Goal: Browse casually: Explore the website without a specific task or goal

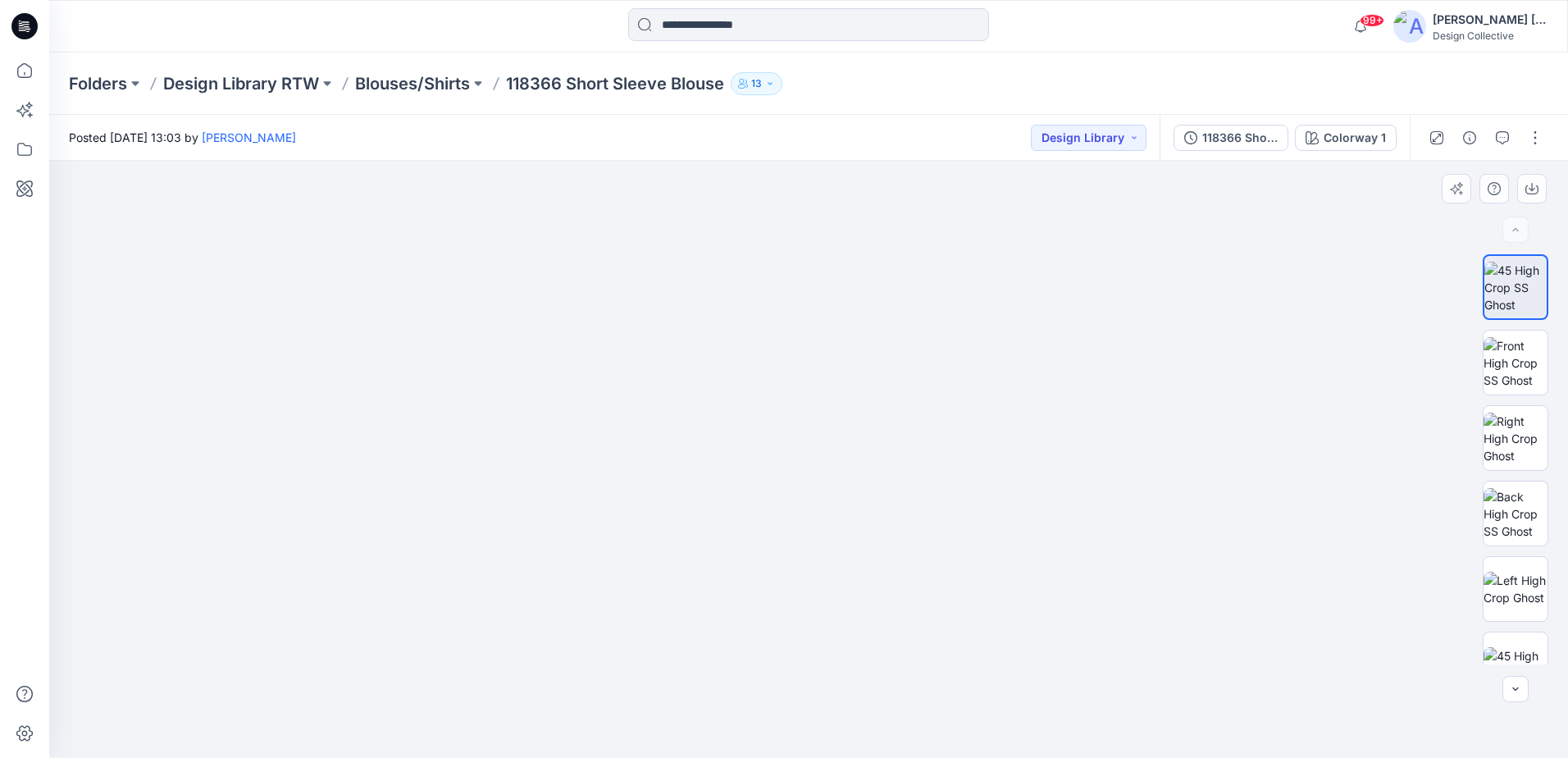
drag, startPoint x: 856, startPoint y: 406, endPoint x: 785, endPoint y: 665, distance: 268.6
click at [785, 665] on img at bounding box center [809, 346] width 1255 height 824
click at [1530, 425] on img at bounding box center [1515, 439] width 64 height 52
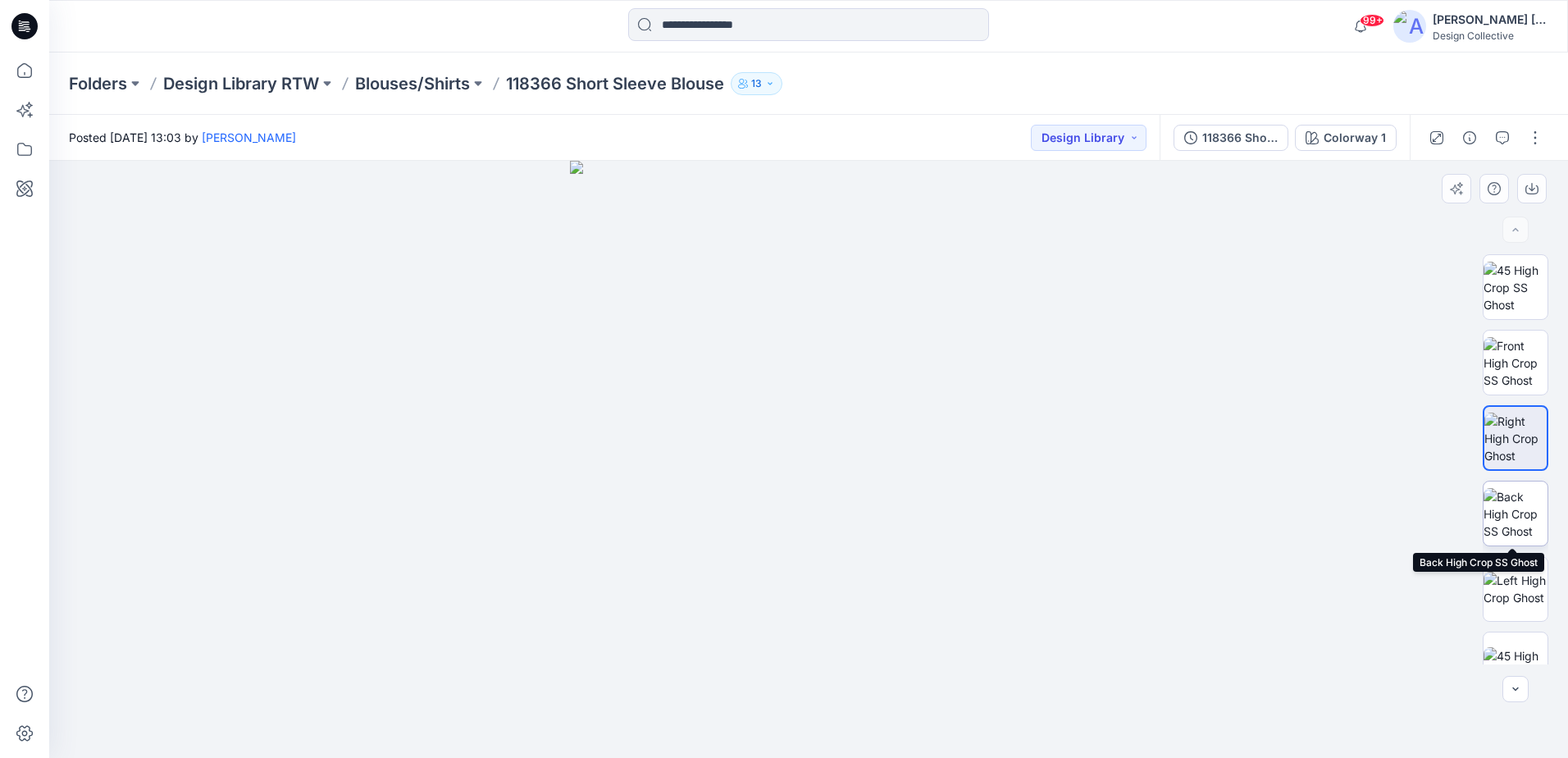
click at [1523, 529] on img at bounding box center [1515, 514] width 64 height 52
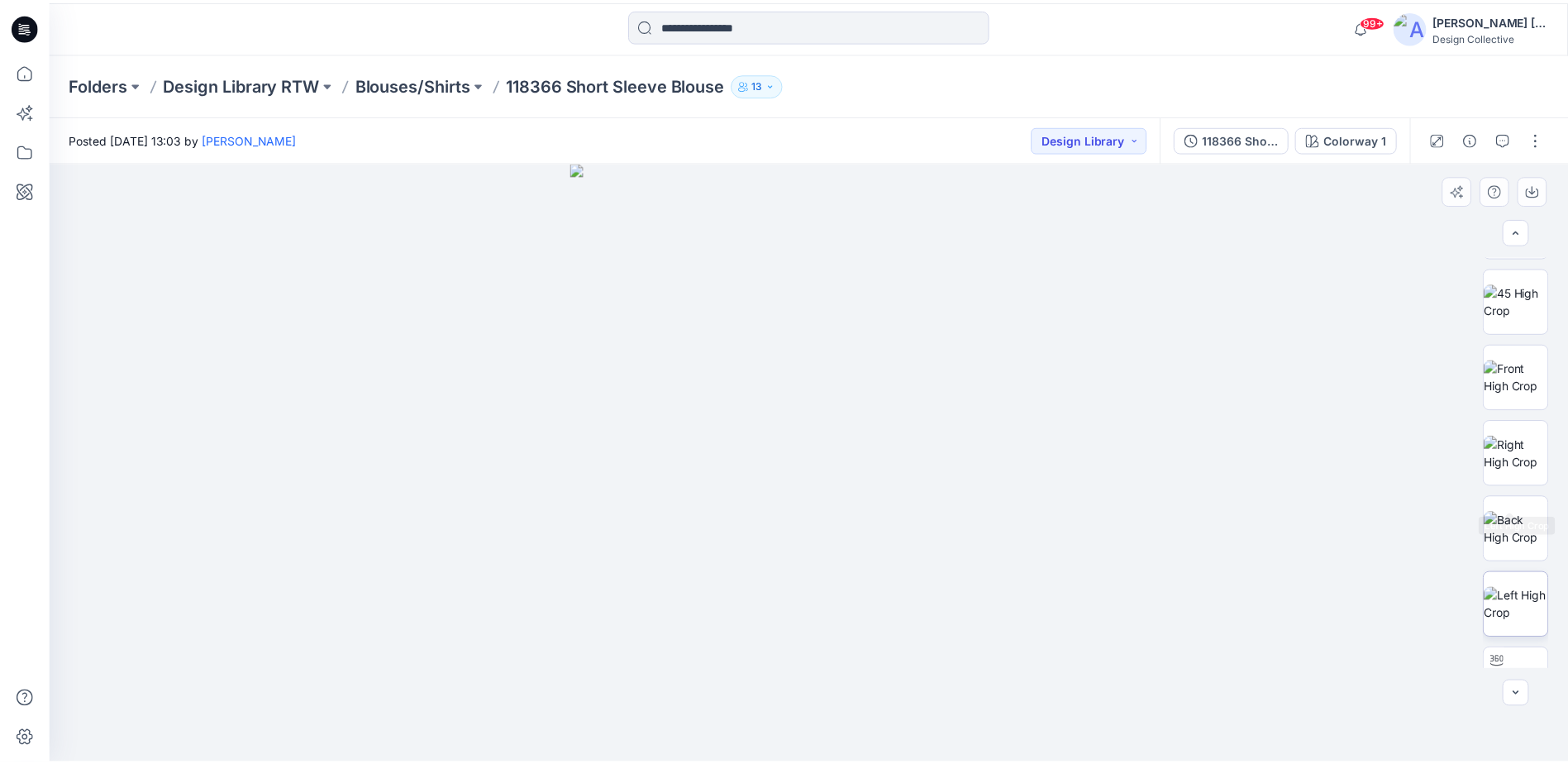
scroll to position [496, 0]
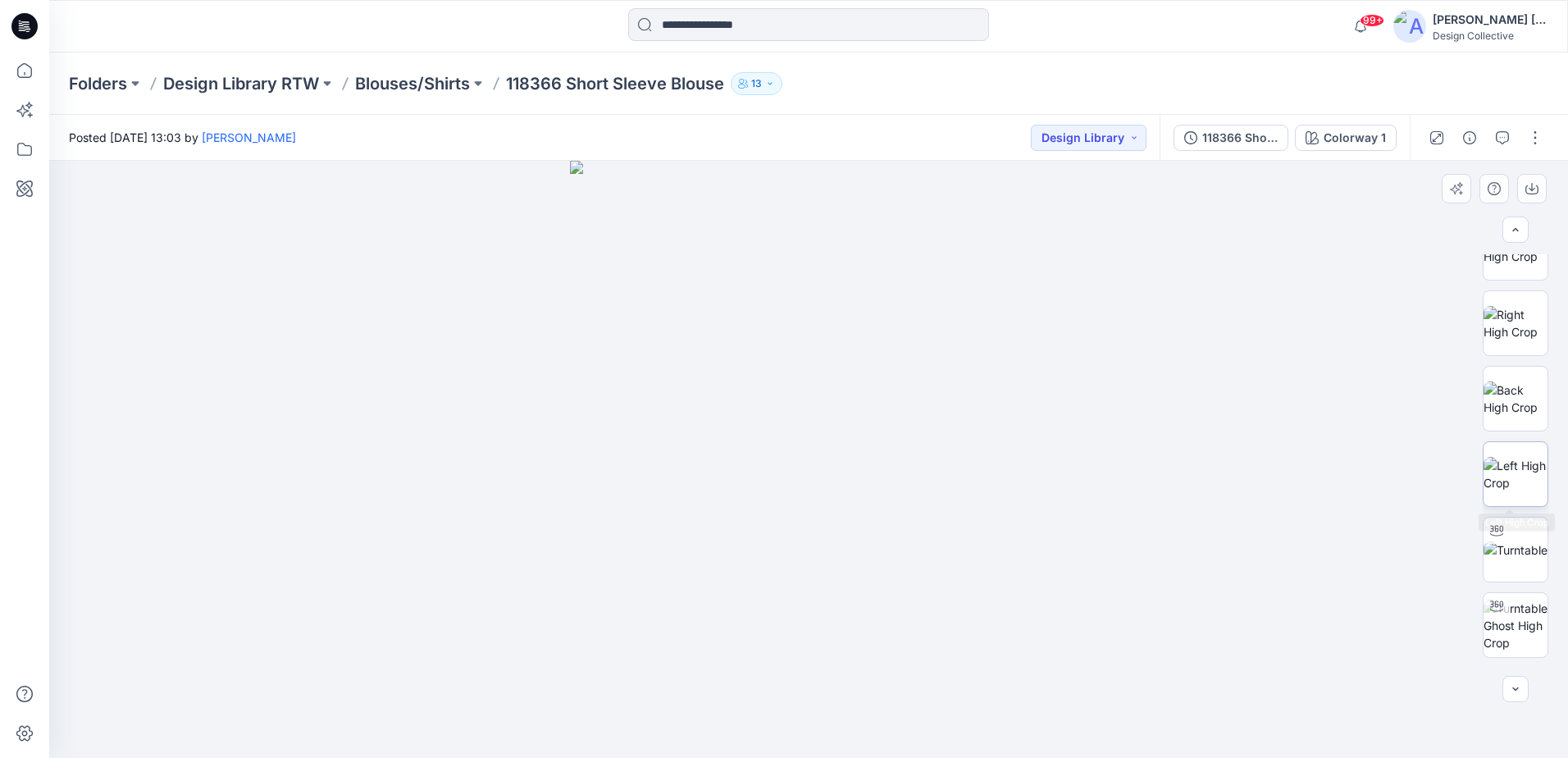
click at [1524, 489] on img at bounding box center [1515, 474] width 64 height 34
click at [1517, 559] on img at bounding box center [1515, 550] width 64 height 17
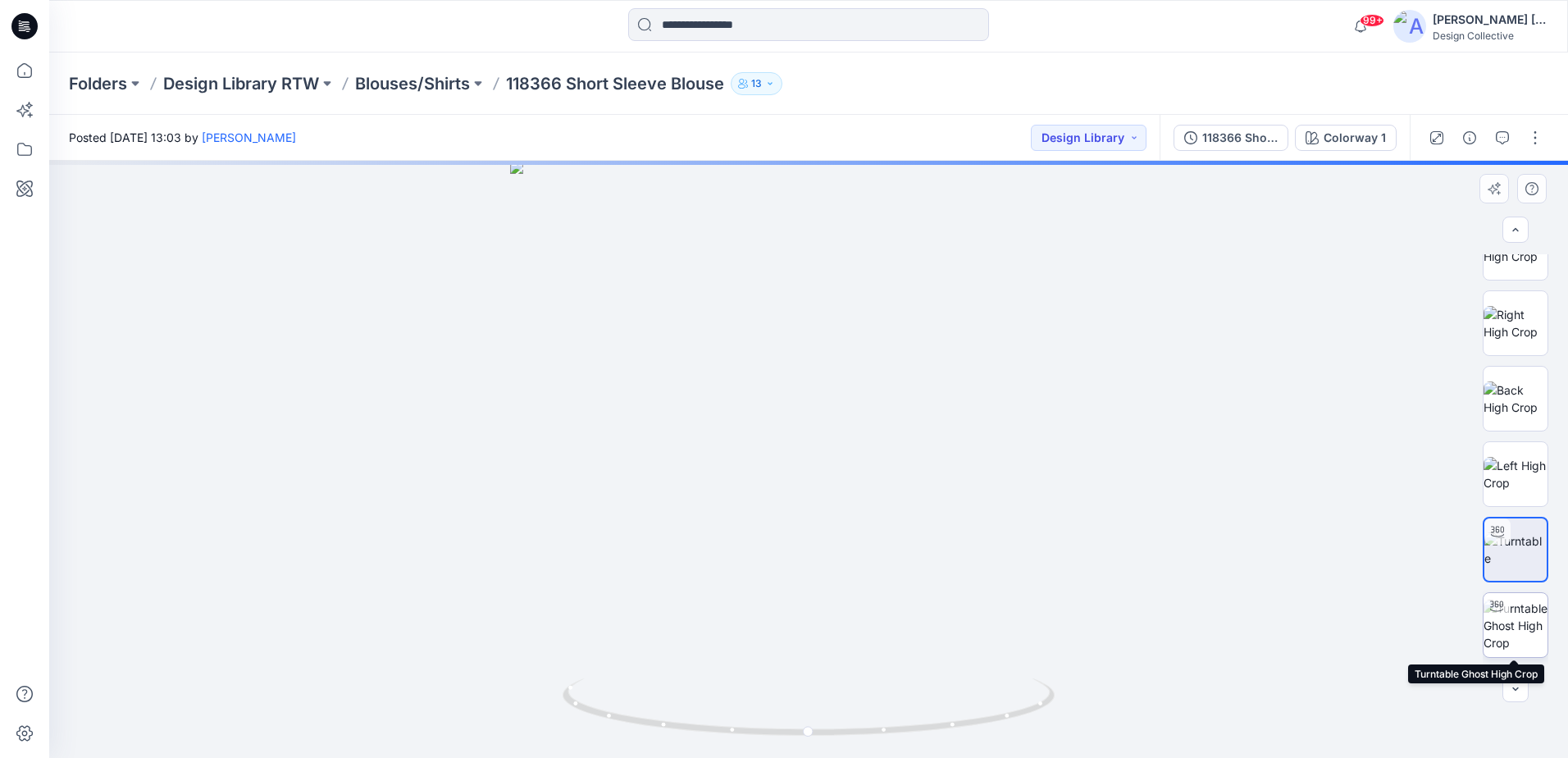
click at [1511, 626] on img at bounding box center [1515, 626] width 64 height 52
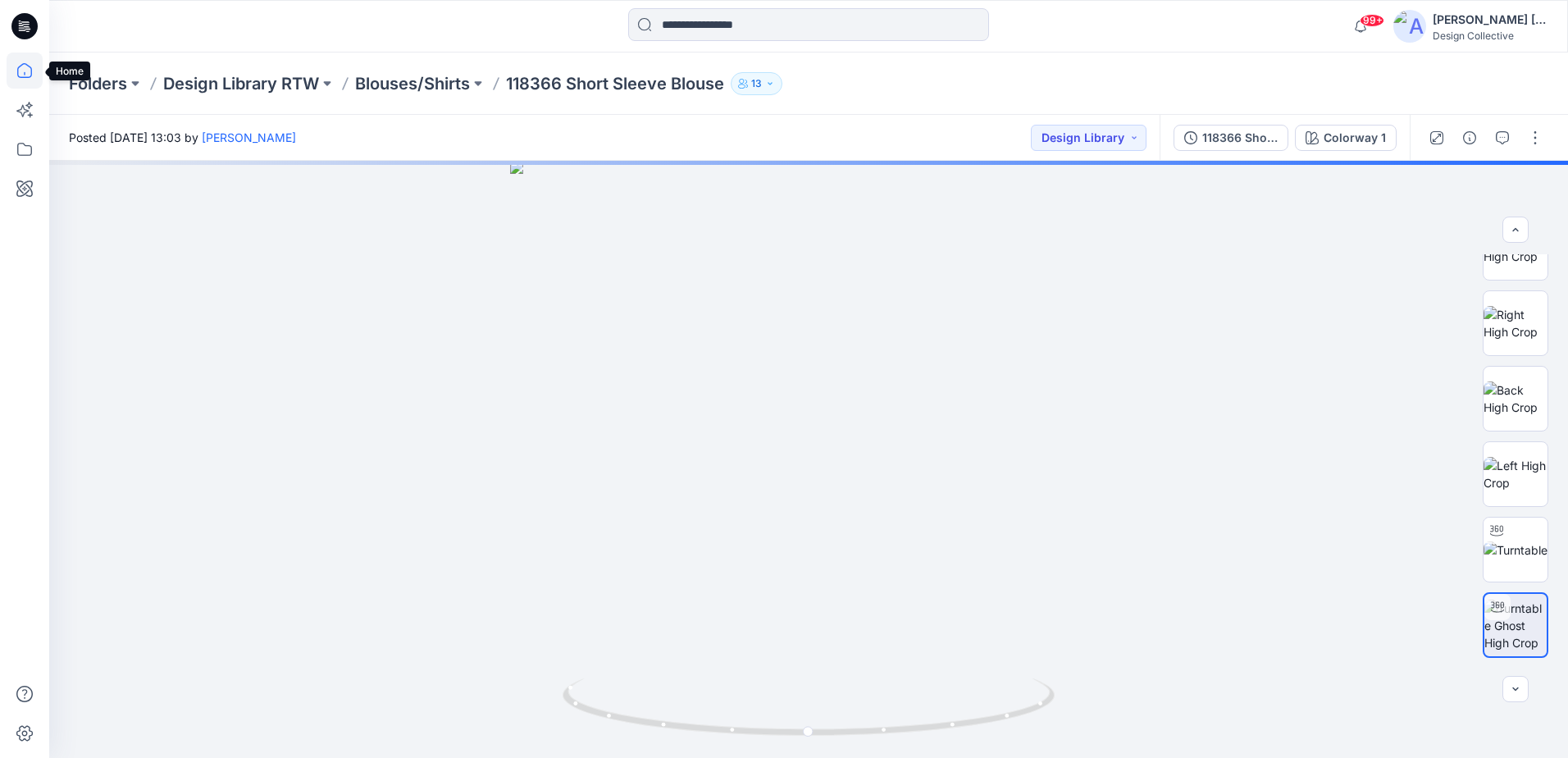
click at [34, 75] on icon at bounding box center [25, 71] width 36 height 36
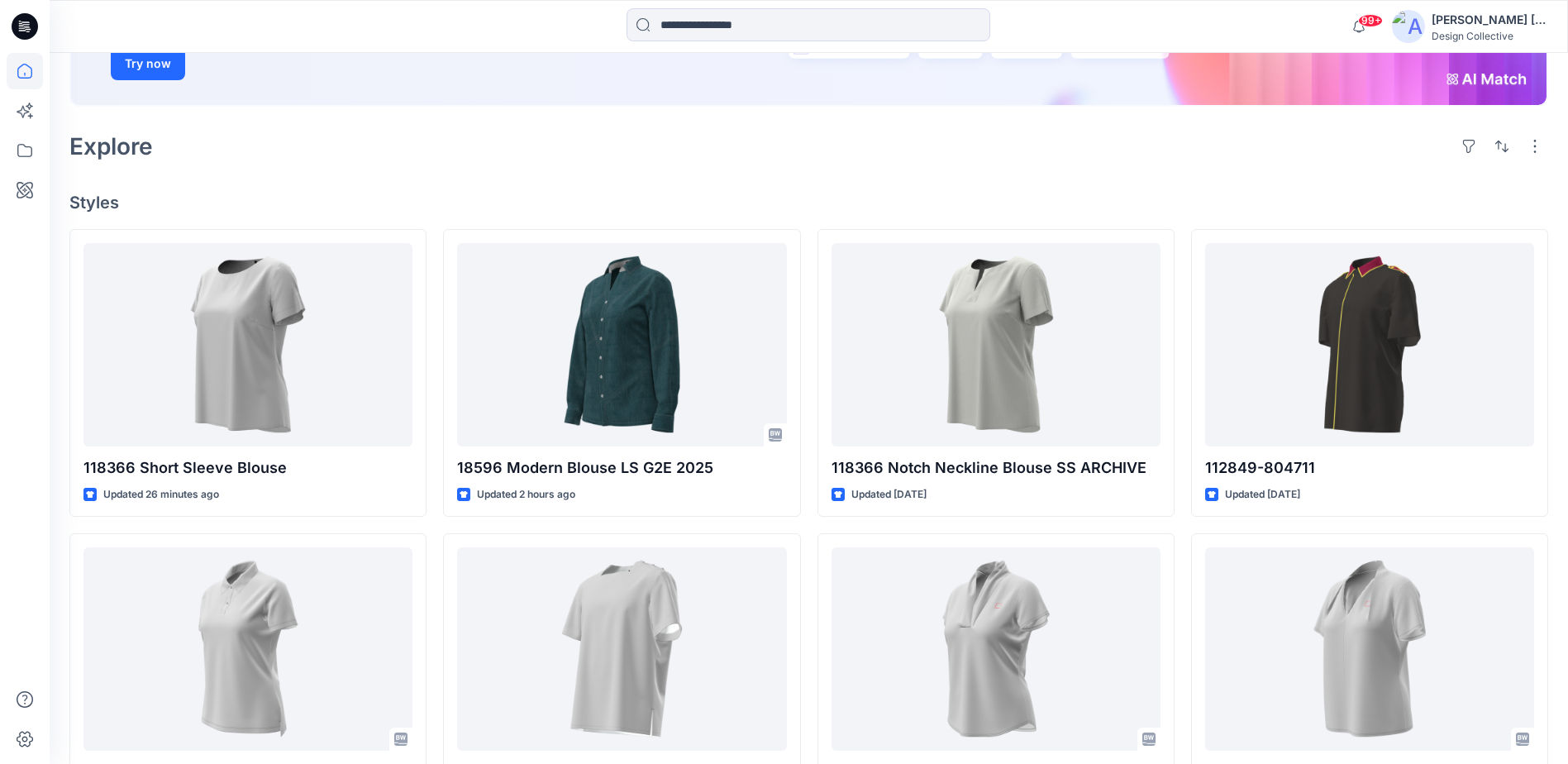
scroll to position [496, 0]
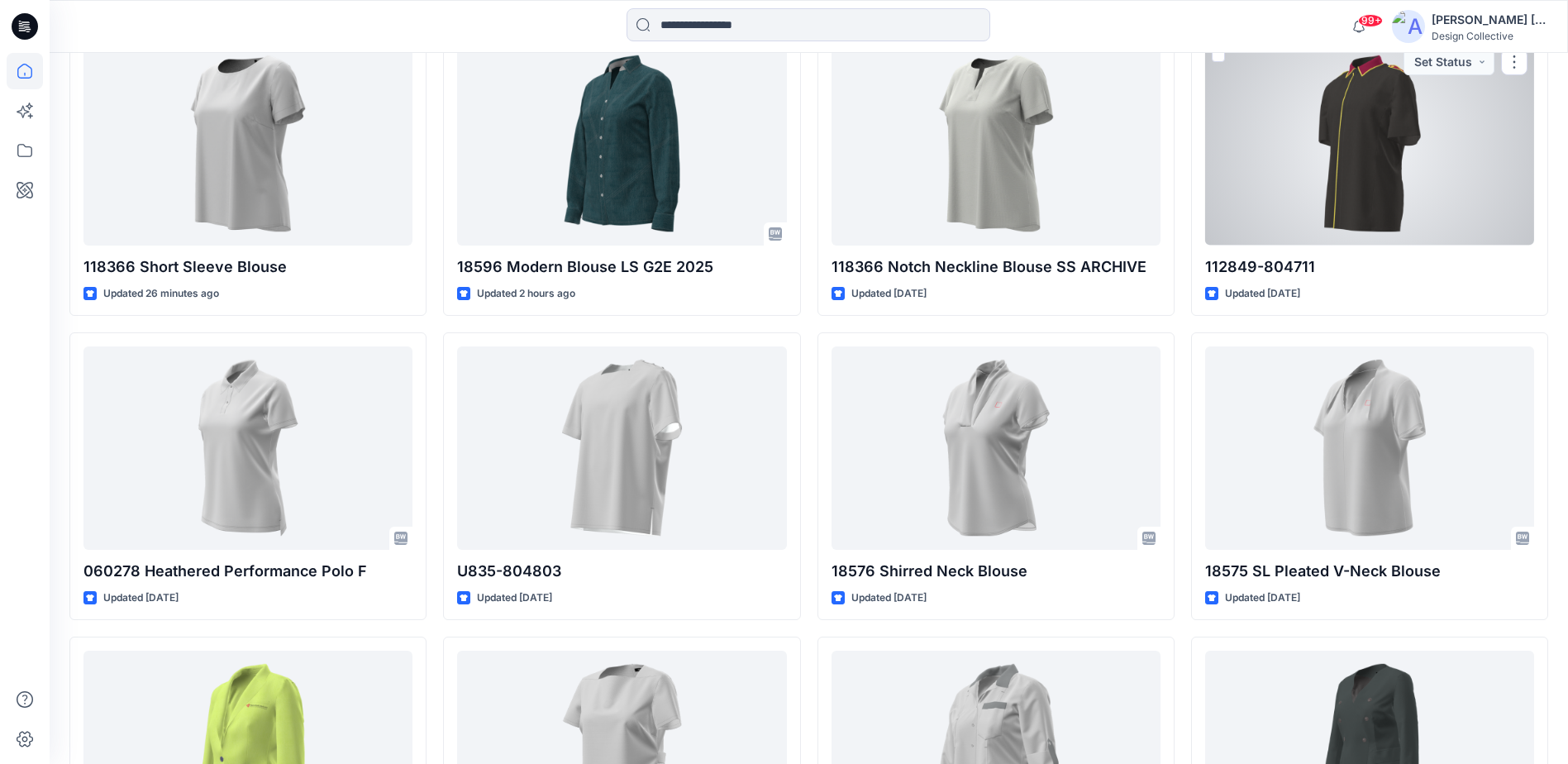
click at [1242, 180] on div at bounding box center [1369, 143] width 329 height 203
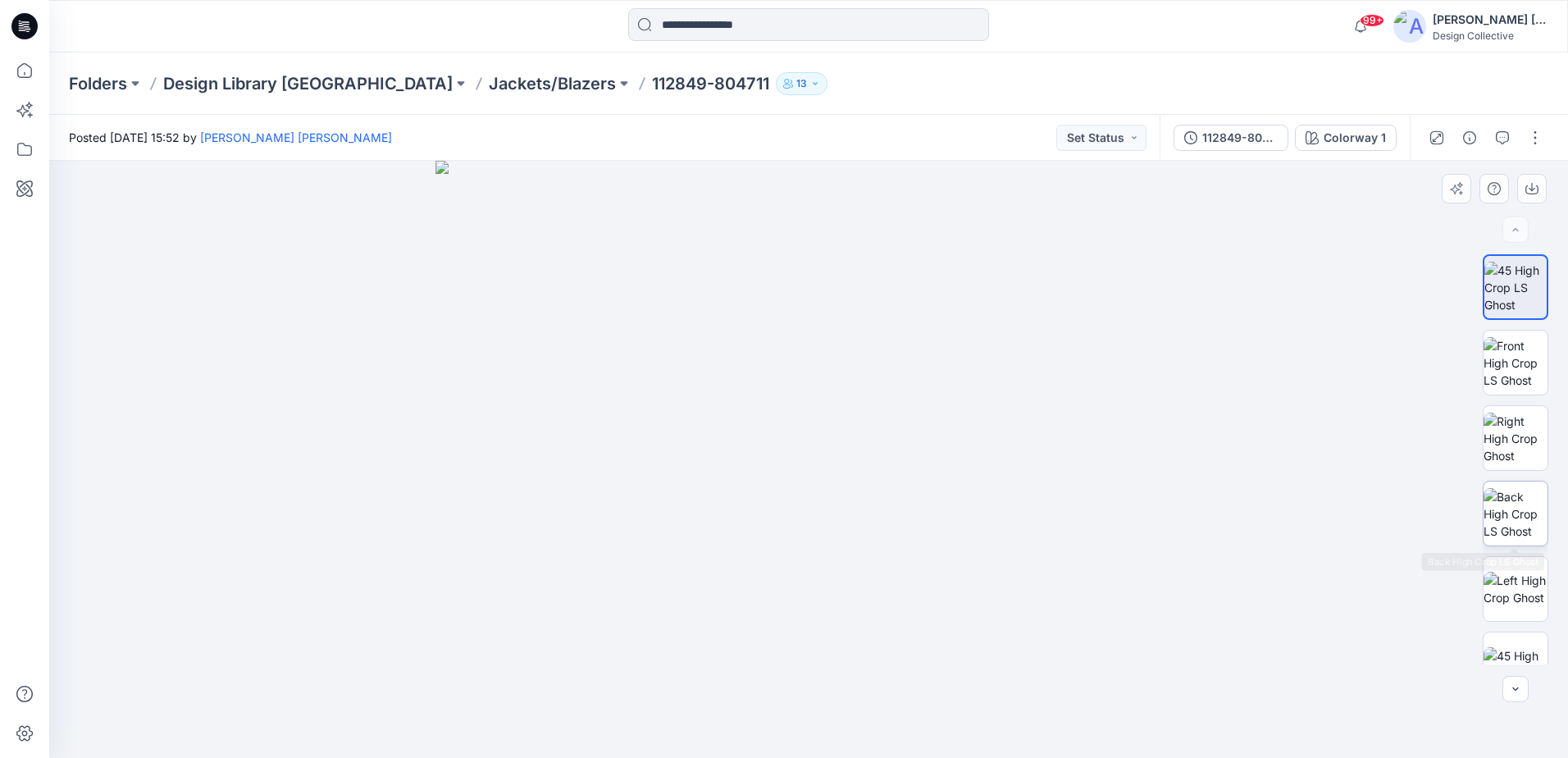
click at [1509, 511] on img at bounding box center [1515, 514] width 64 height 52
click at [1530, 372] on img at bounding box center [1515, 363] width 64 height 52
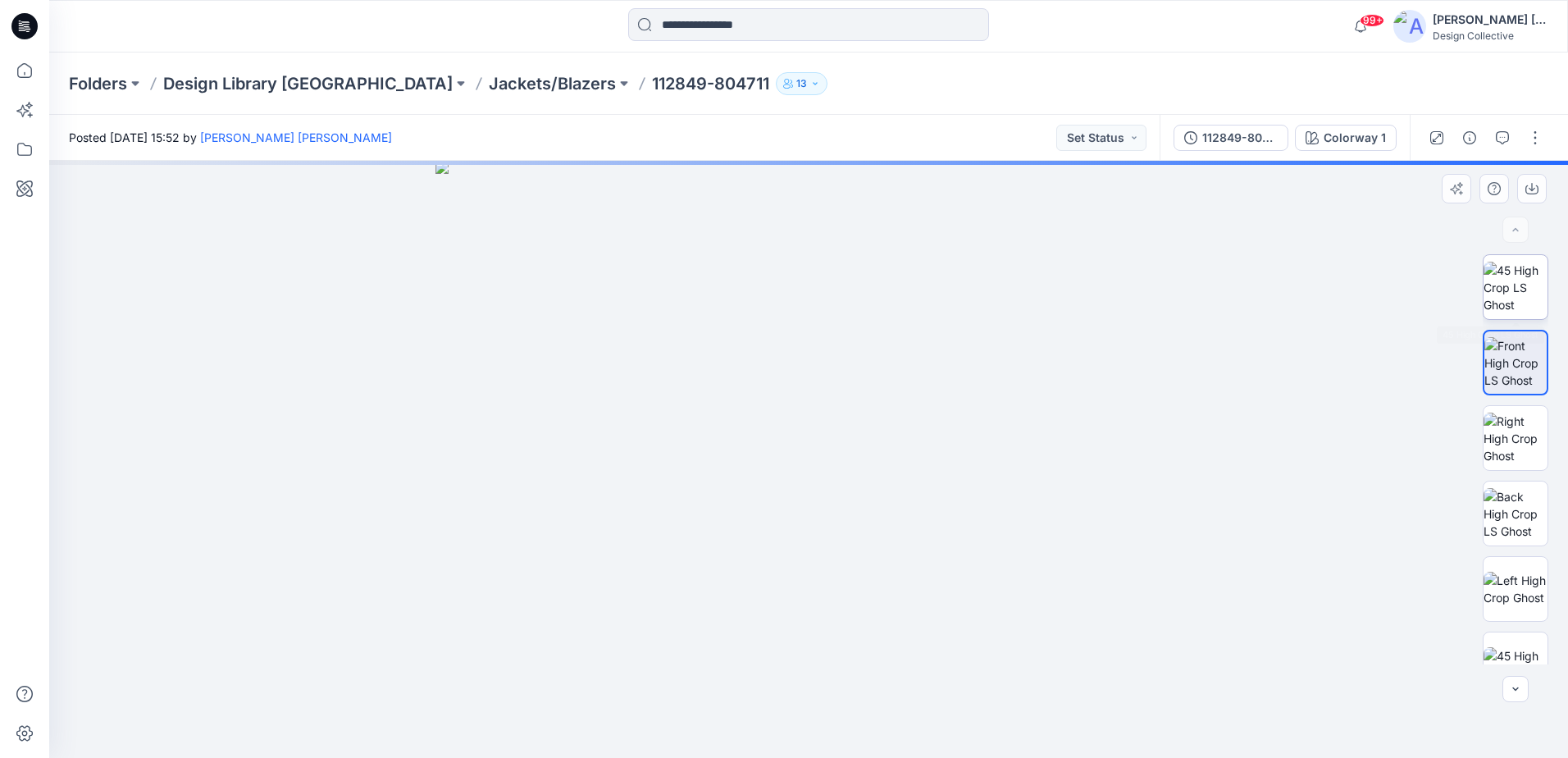
click at [1513, 313] on img at bounding box center [1515, 288] width 64 height 52
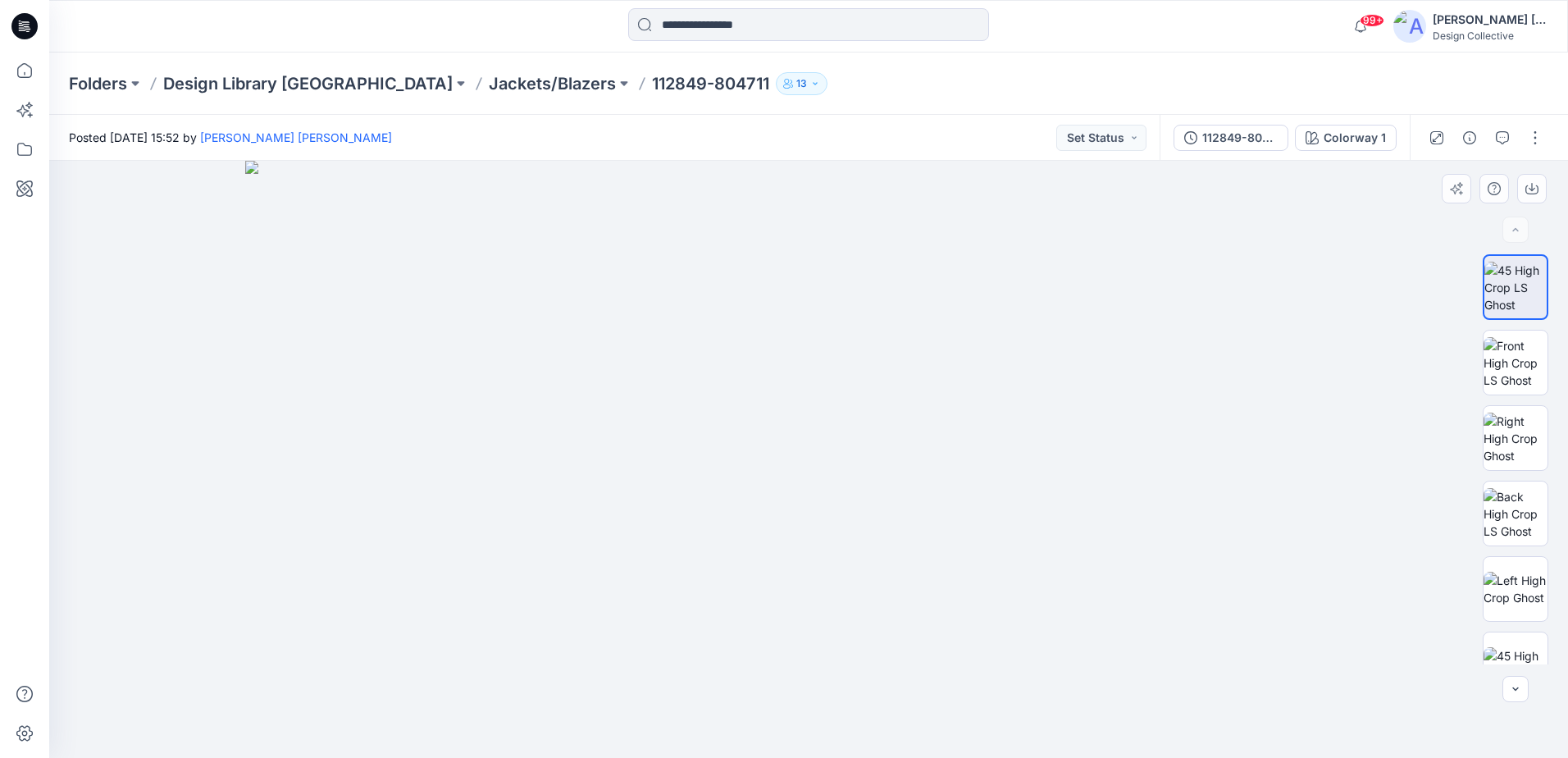
drag, startPoint x: 844, startPoint y: 328, endPoint x: 815, endPoint y: 554, distance: 227.9
click at [777, 595] on img at bounding box center [809, 459] width 1128 height 598
click at [1530, 428] on img at bounding box center [1515, 439] width 64 height 52
click at [1527, 357] on img at bounding box center [1515, 363] width 64 height 52
drag, startPoint x: 868, startPoint y: 218, endPoint x: 801, endPoint y: 514, distance: 303.5
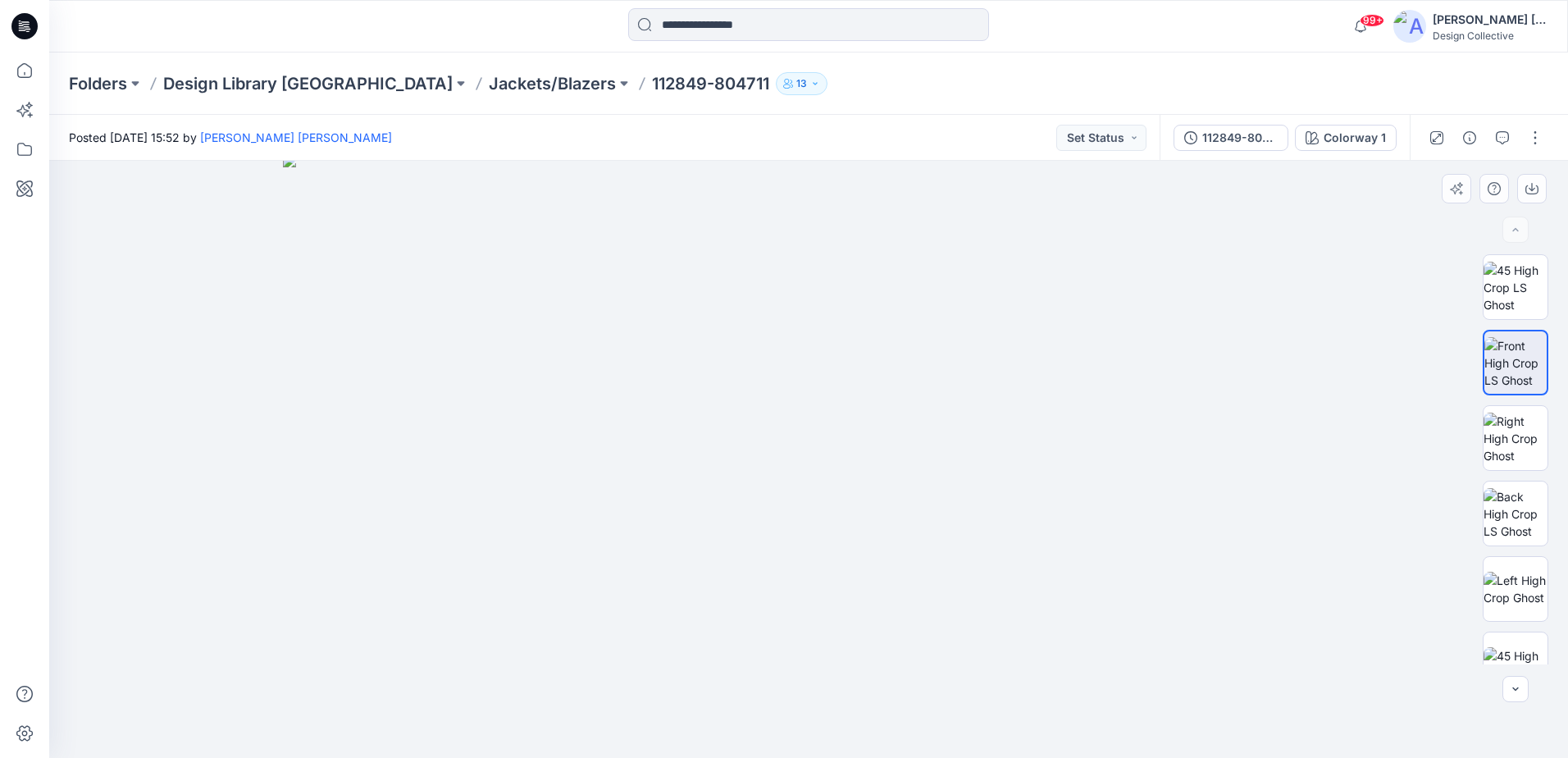
click at [812, 542] on img at bounding box center [809, 456] width 1052 height 604
drag, startPoint x: 854, startPoint y: 348, endPoint x: 858, endPoint y: 285, distance: 63.1
click at [858, 291] on img at bounding box center [809, 432] width 994 height 652
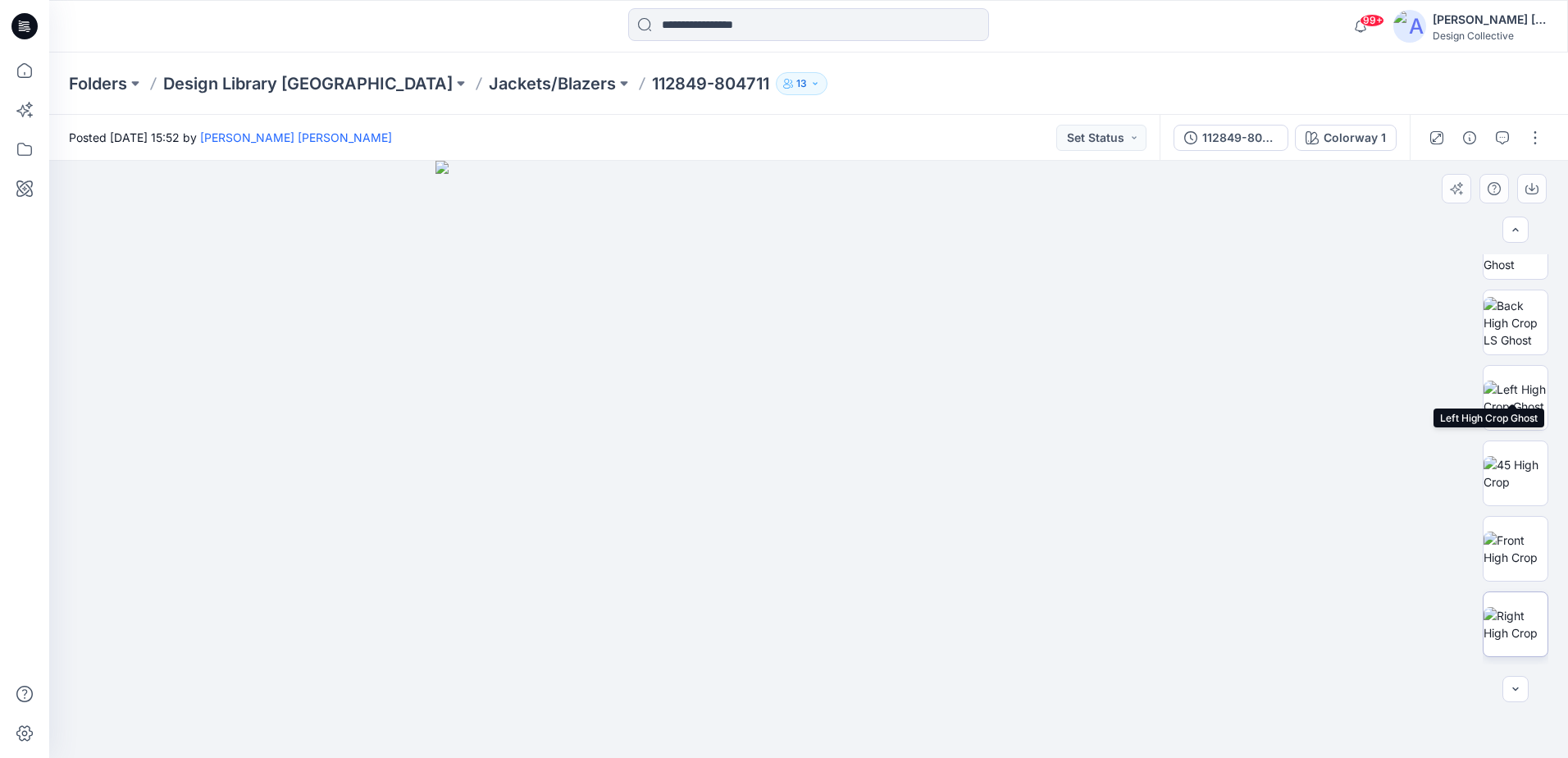
scroll to position [246, 0]
click at [1509, 586] on img at bounding box center [1515, 569] width 64 height 34
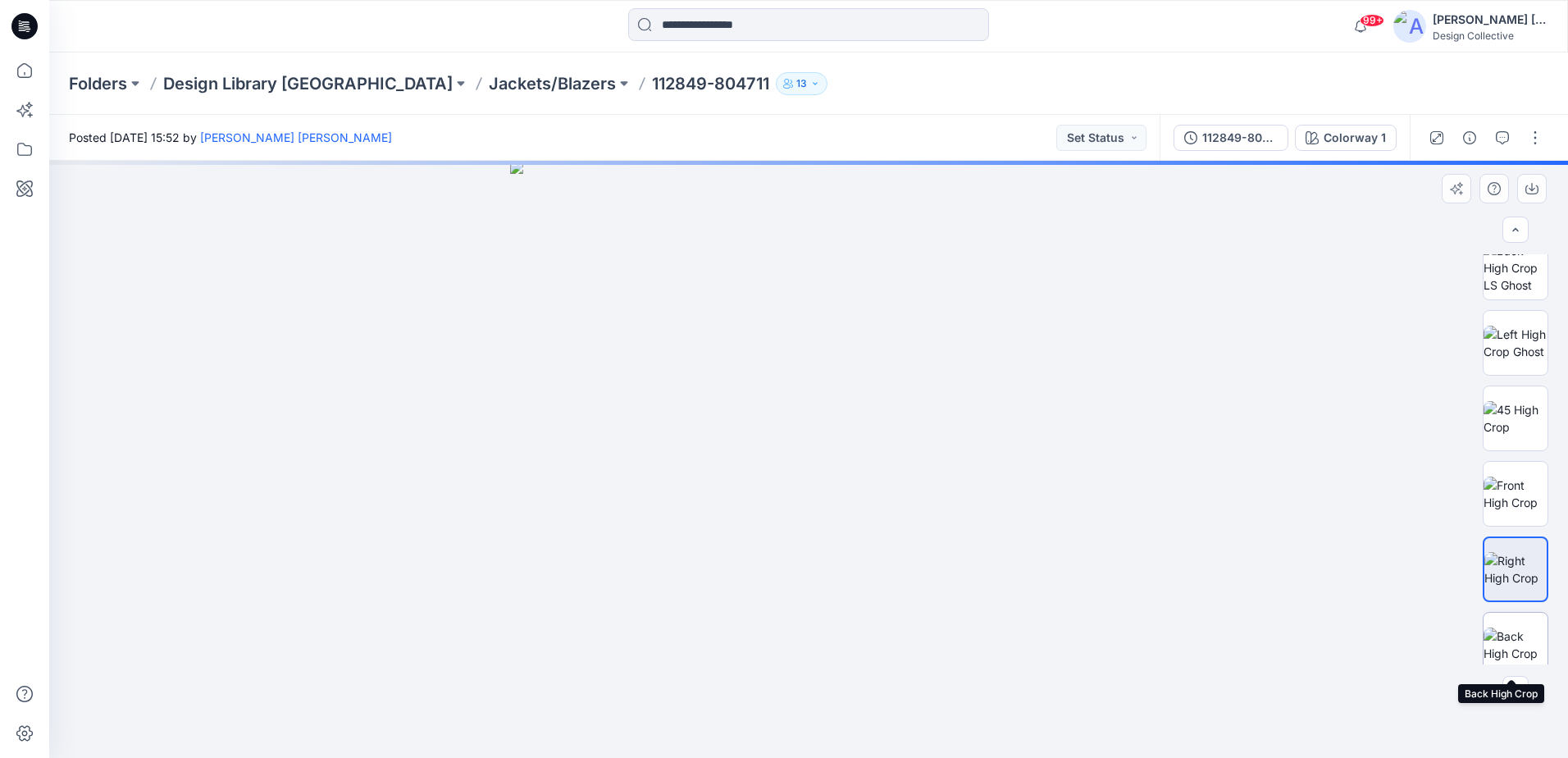
click at [1499, 628] on img at bounding box center [1515, 645] width 64 height 34
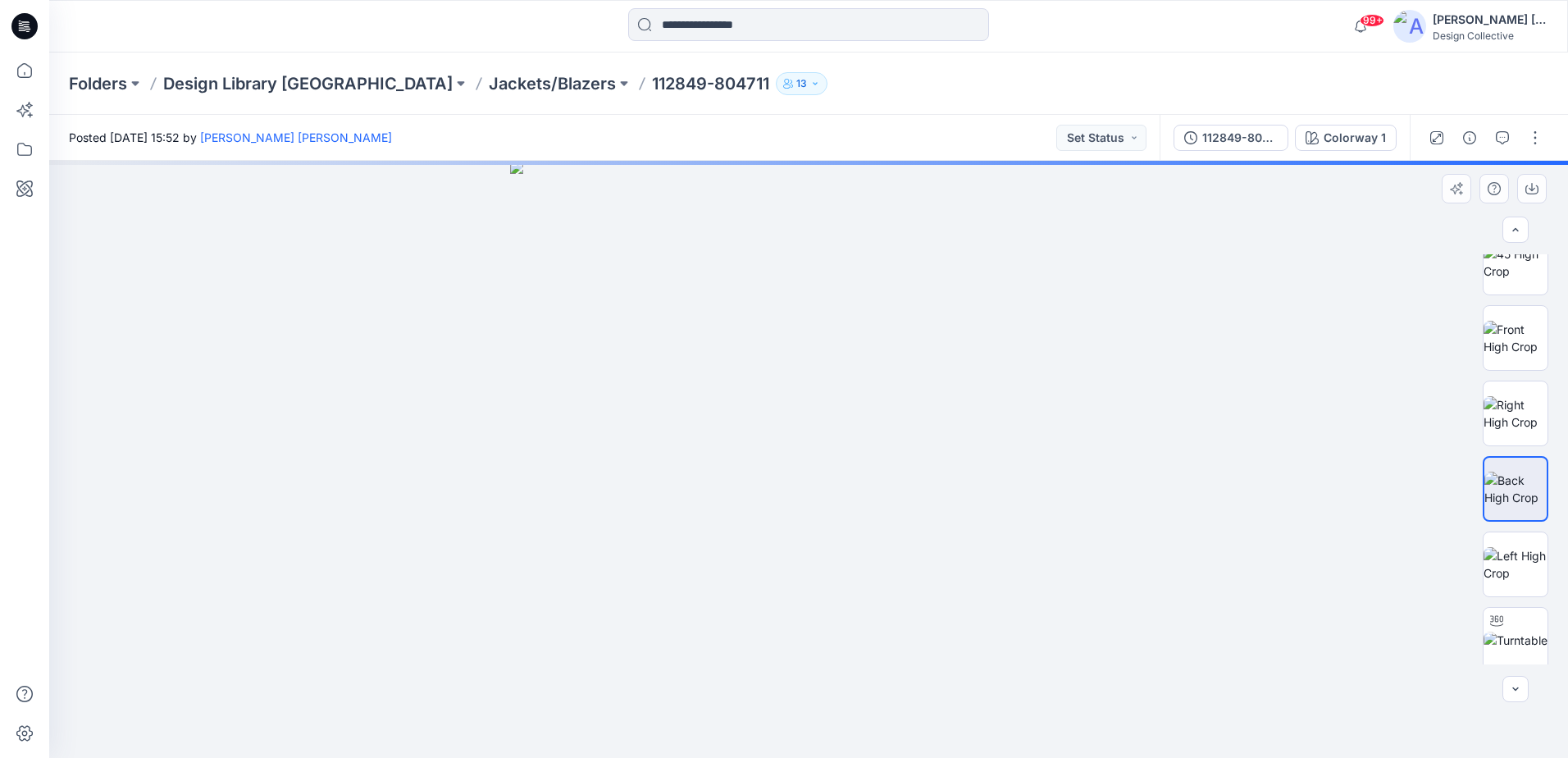
scroll to position [485, 0]
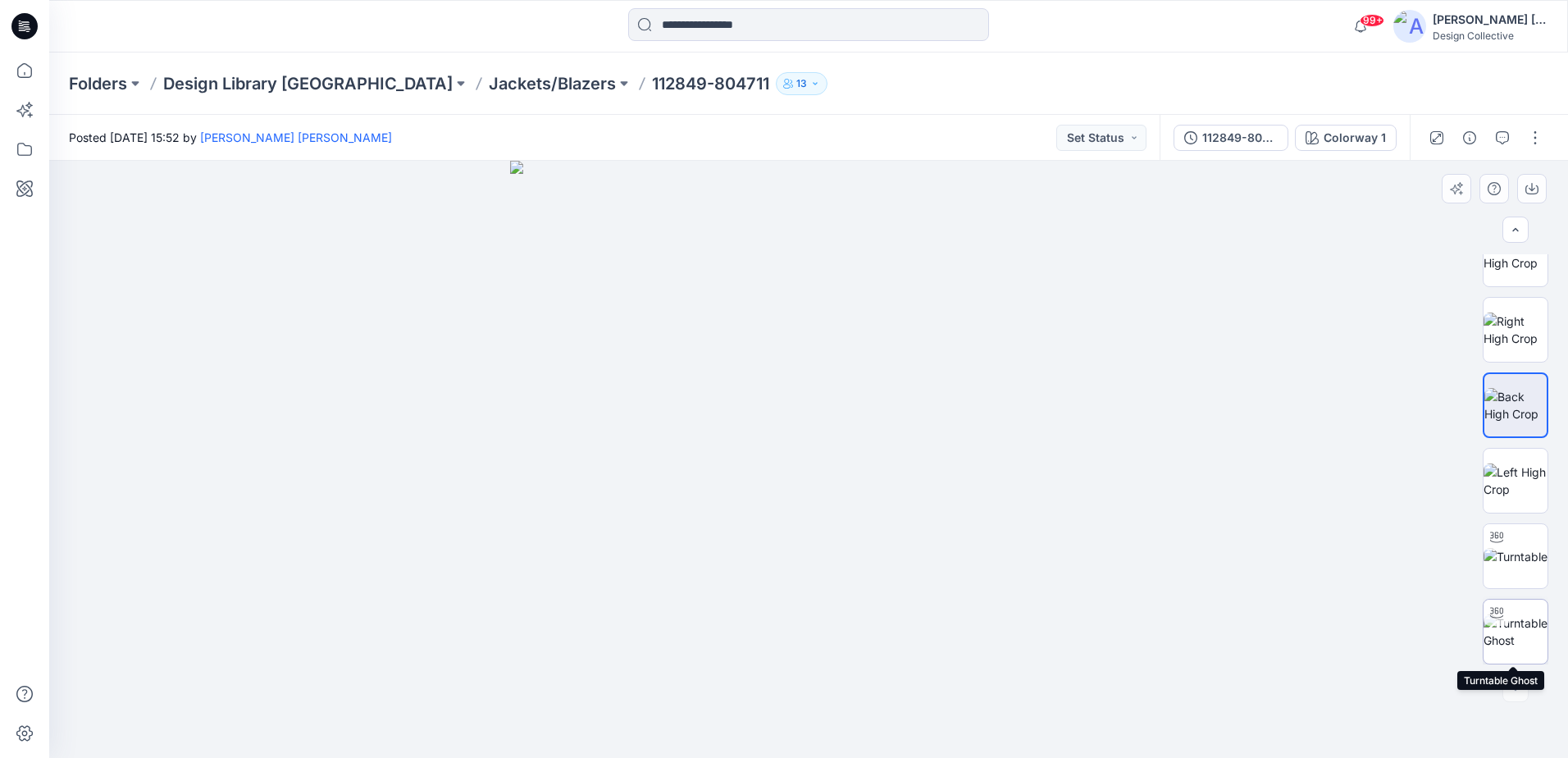
click at [1494, 620] on div at bounding box center [1496, 613] width 26 height 26
